Goal: Task Accomplishment & Management: Use online tool/utility

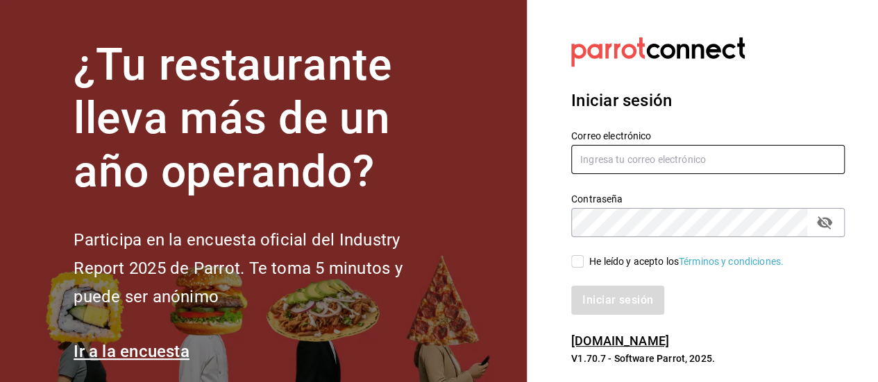
type input "[EMAIL_ADDRESS][DOMAIN_NAME]"
click at [577, 264] on input "He leído y acepto los Términos y condiciones." at bounding box center [577, 261] width 12 height 12
checkbox input "true"
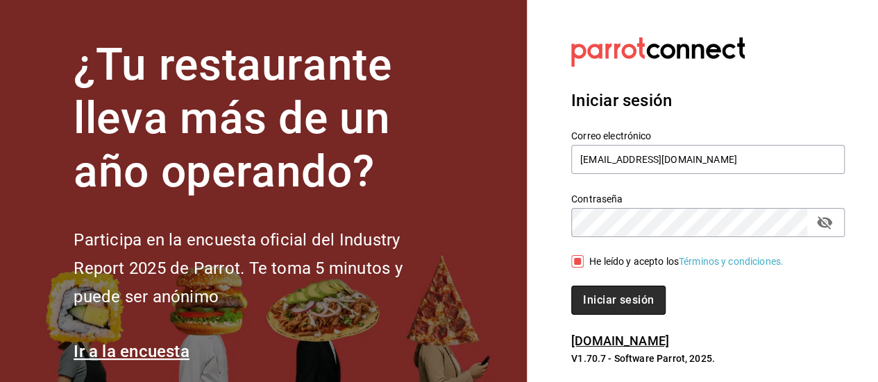
click at [597, 289] on button "Iniciar sesión" at bounding box center [618, 300] width 94 height 29
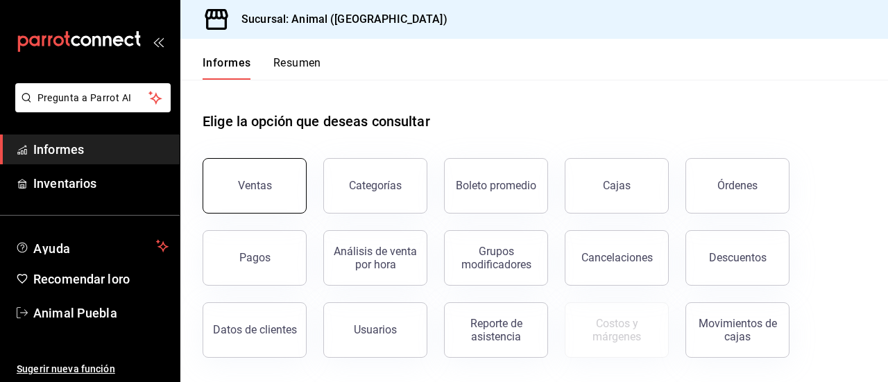
click at [282, 181] on button "Ventas" at bounding box center [255, 186] width 104 height 56
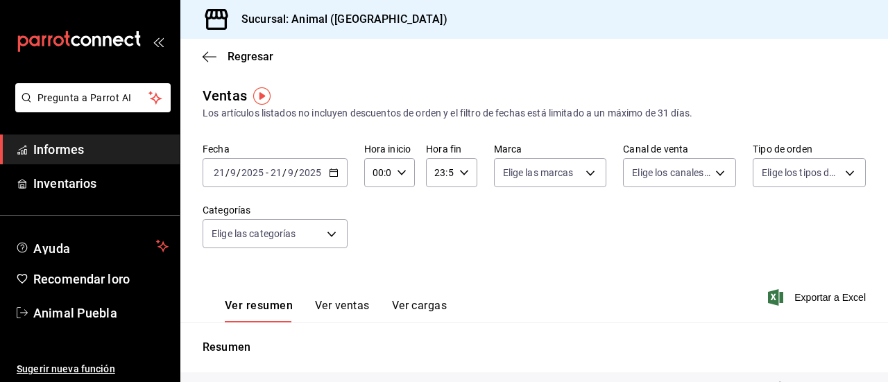
click at [334, 173] on icon "button" at bounding box center [334, 173] width 10 height 10
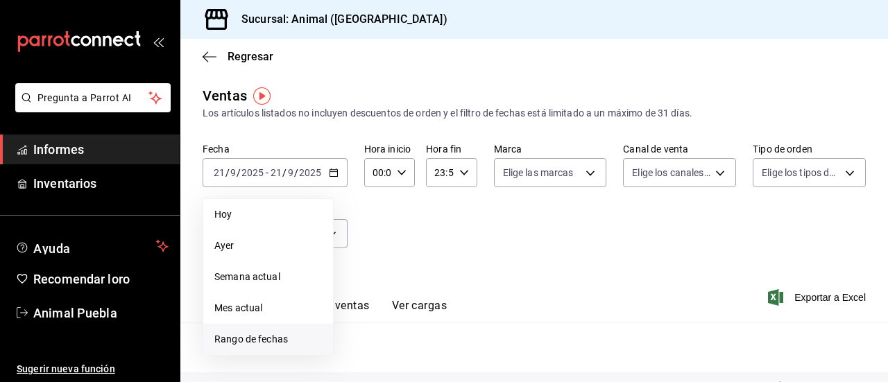
click at [266, 336] on font "Rango de fechas" at bounding box center [251, 339] width 74 height 11
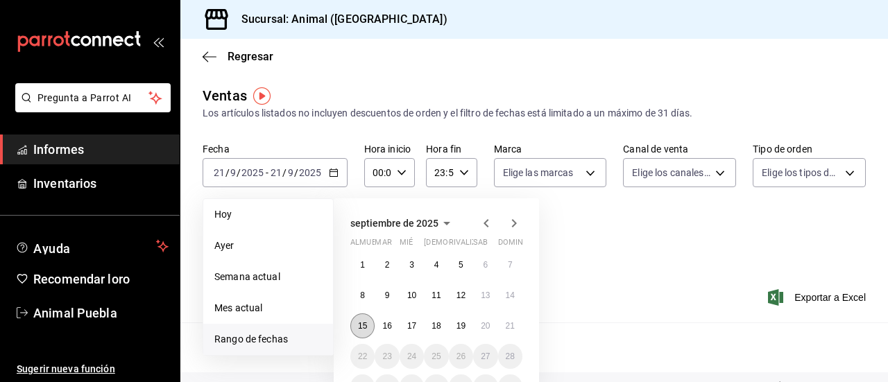
click at [364, 327] on font "15" at bounding box center [362, 326] width 9 height 10
click at [501, 323] on button "21" at bounding box center [510, 326] width 24 height 25
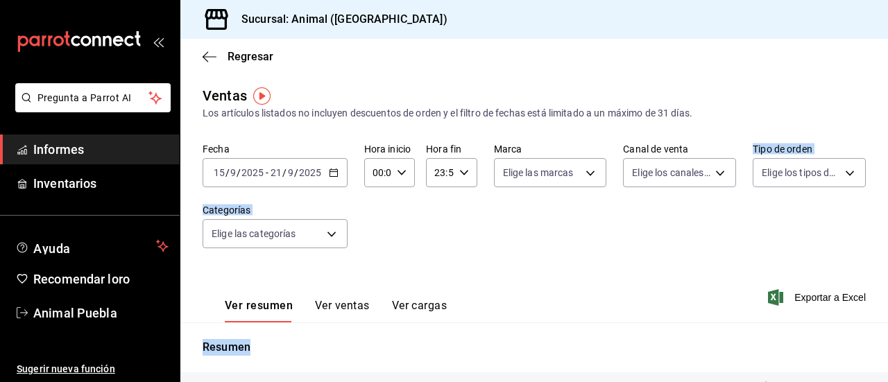
drag, startPoint x: 501, startPoint y: 323, endPoint x: 602, endPoint y: 257, distance: 120.5
click at [602, 257] on div "Ventas Los artículos listados no incluyen descuentos de orden y el filtro de fe…" at bounding box center [534, 364] width 708 height 558
click at [464, 230] on div "Fecha 2025-09-15 15 / 9 / 2025 - 2025-09-21 21 / 9 / 2025 Hora inicio 00:00 Hor…" at bounding box center [534, 204] width 663 height 122
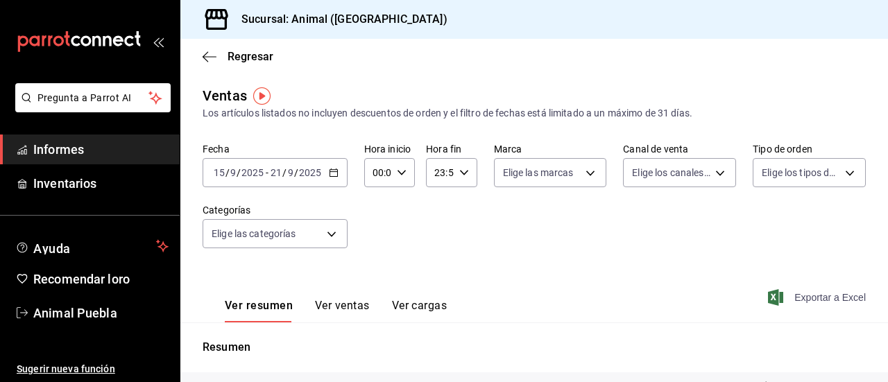
click at [781, 296] on span "Exportar a Excel" at bounding box center [818, 297] width 95 height 17
